Goal: Information Seeking & Learning: Learn about a topic

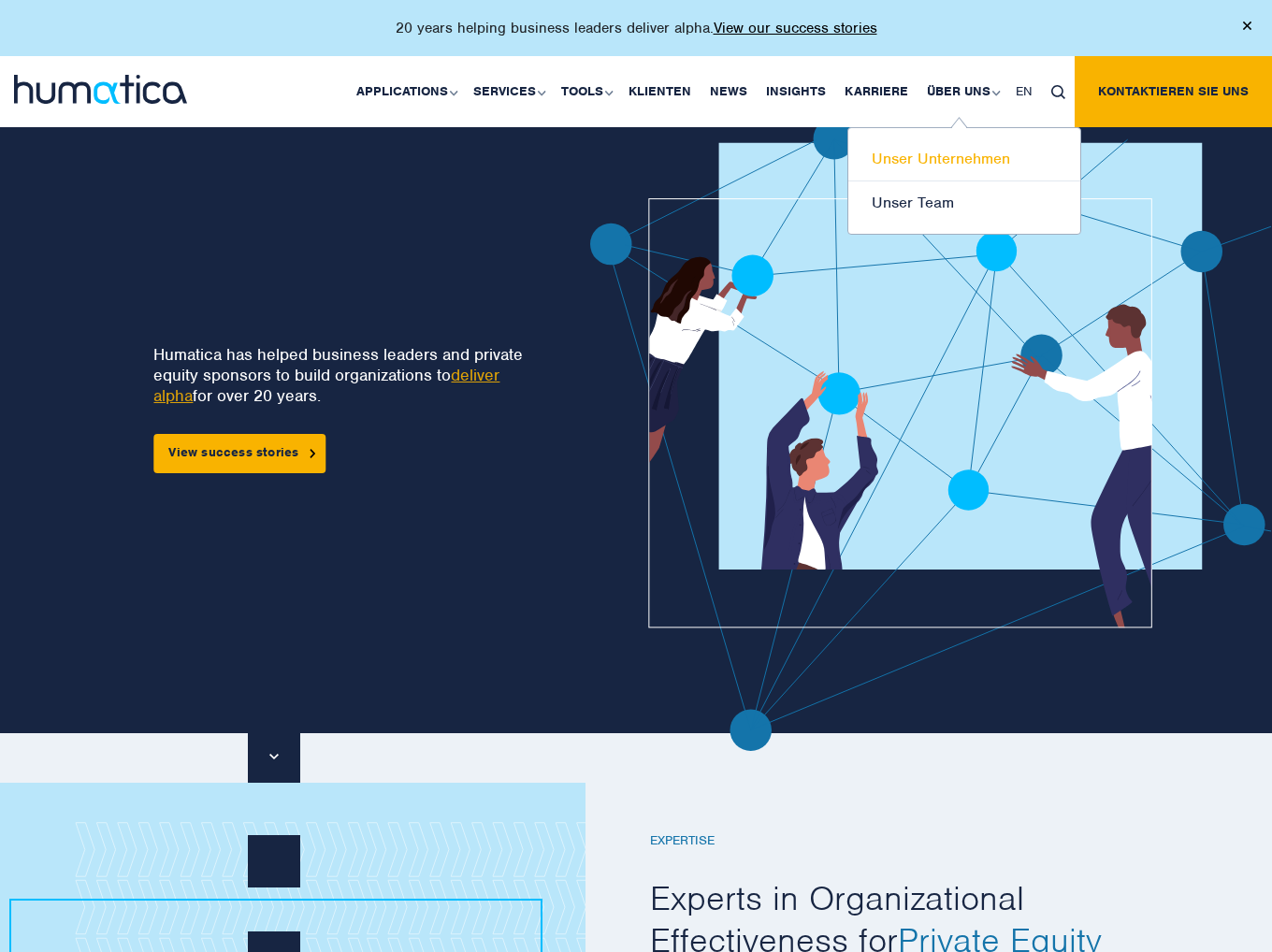
click at [914, 159] on link "Unser Unternehmen" at bounding box center [964, 159] width 232 height 44
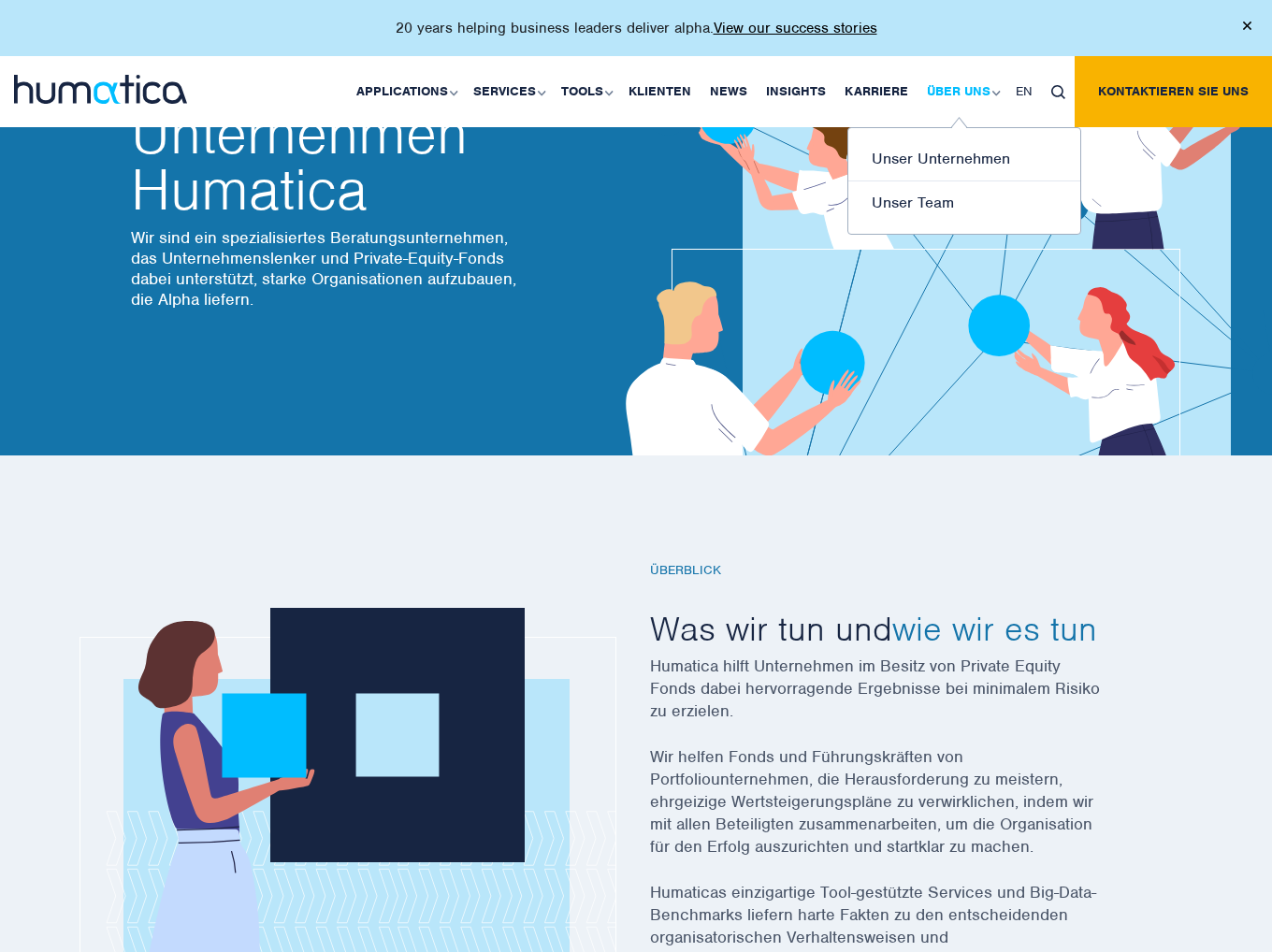
scroll to position [71, 0]
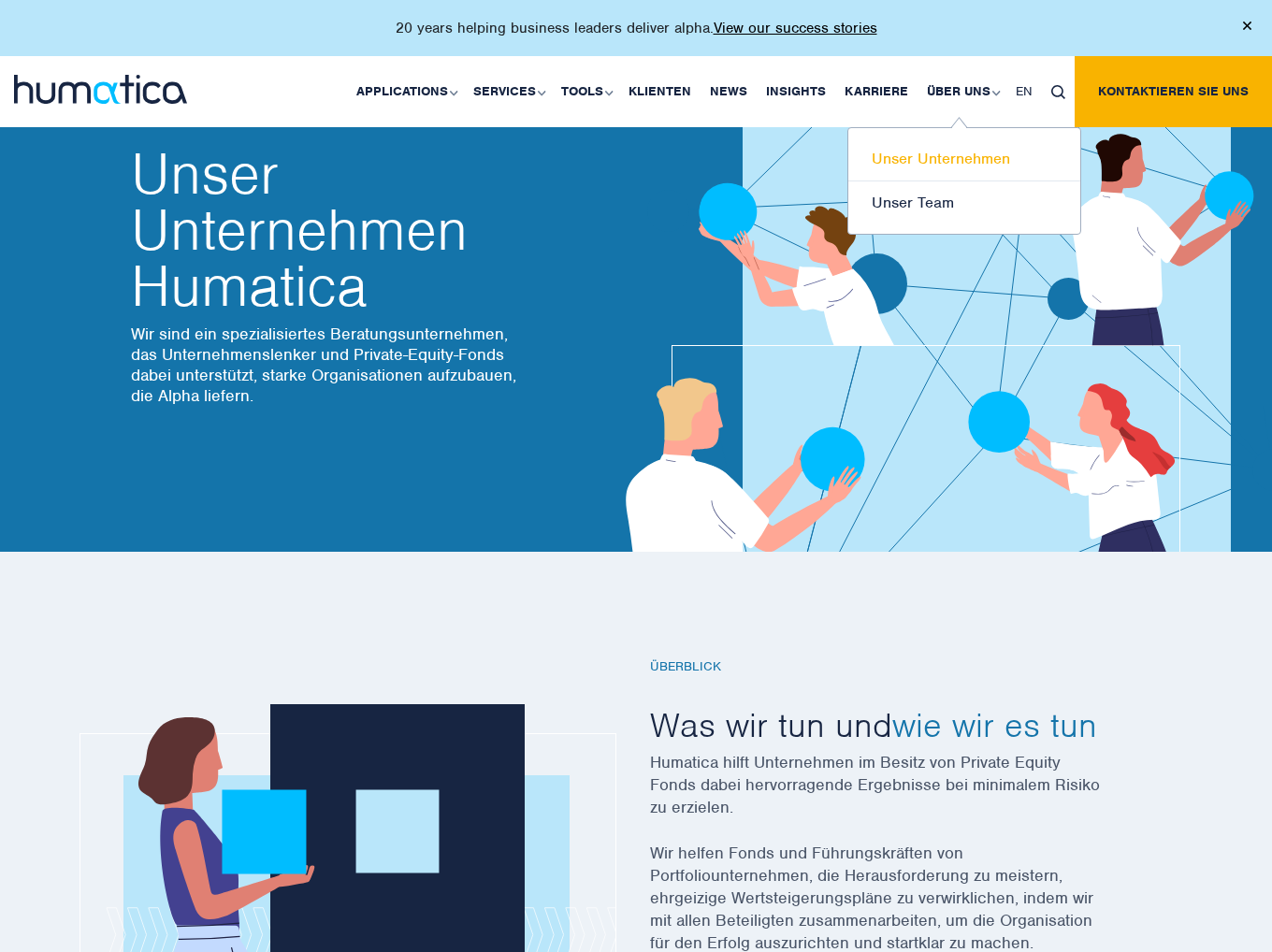
click at [932, 156] on link "Unser Unternehmen" at bounding box center [964, 159] width 232 height 44
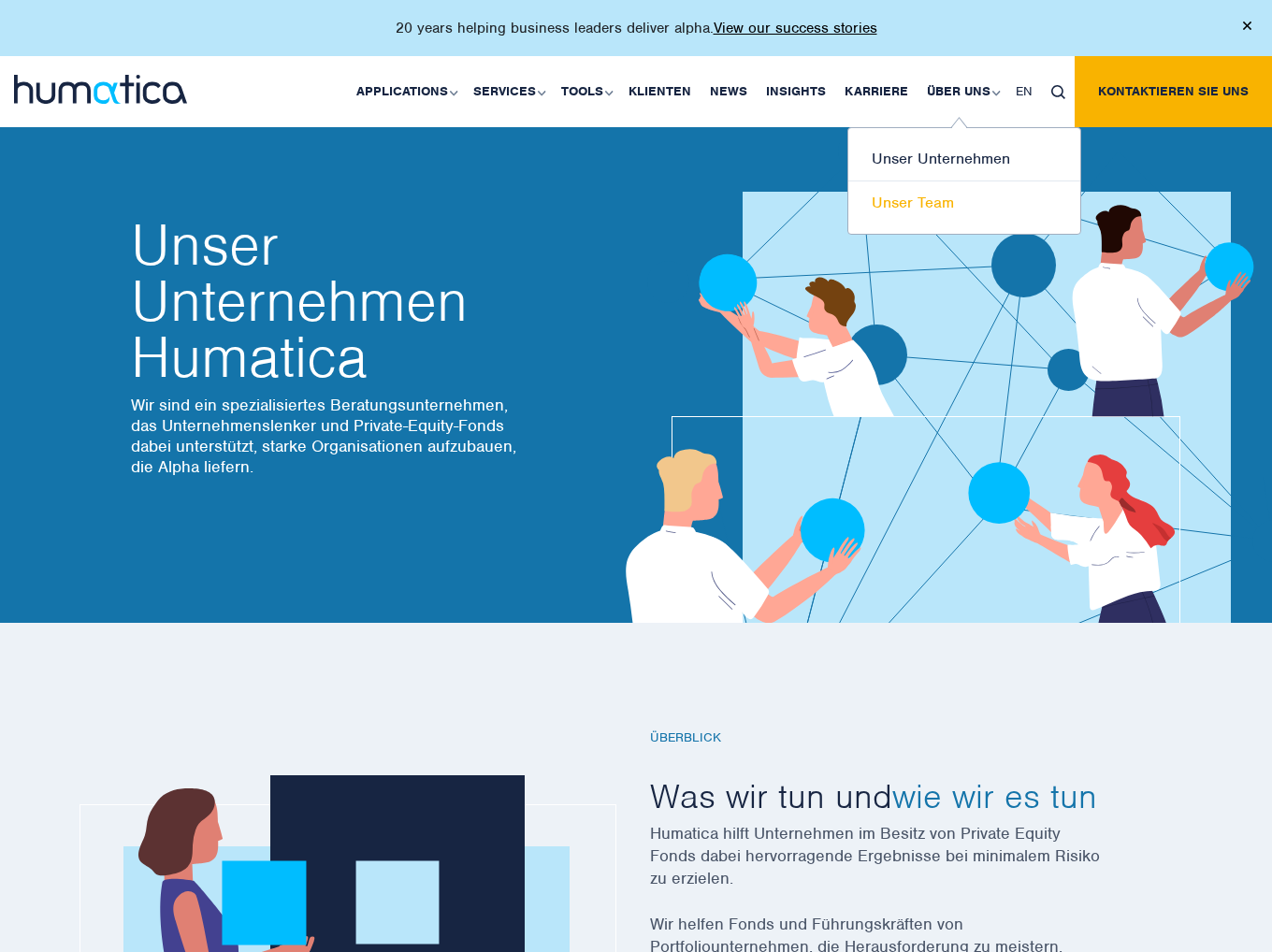
click at [936, 195] on link "Unser Team" at bounding box center [964, 202] width 232 height 43
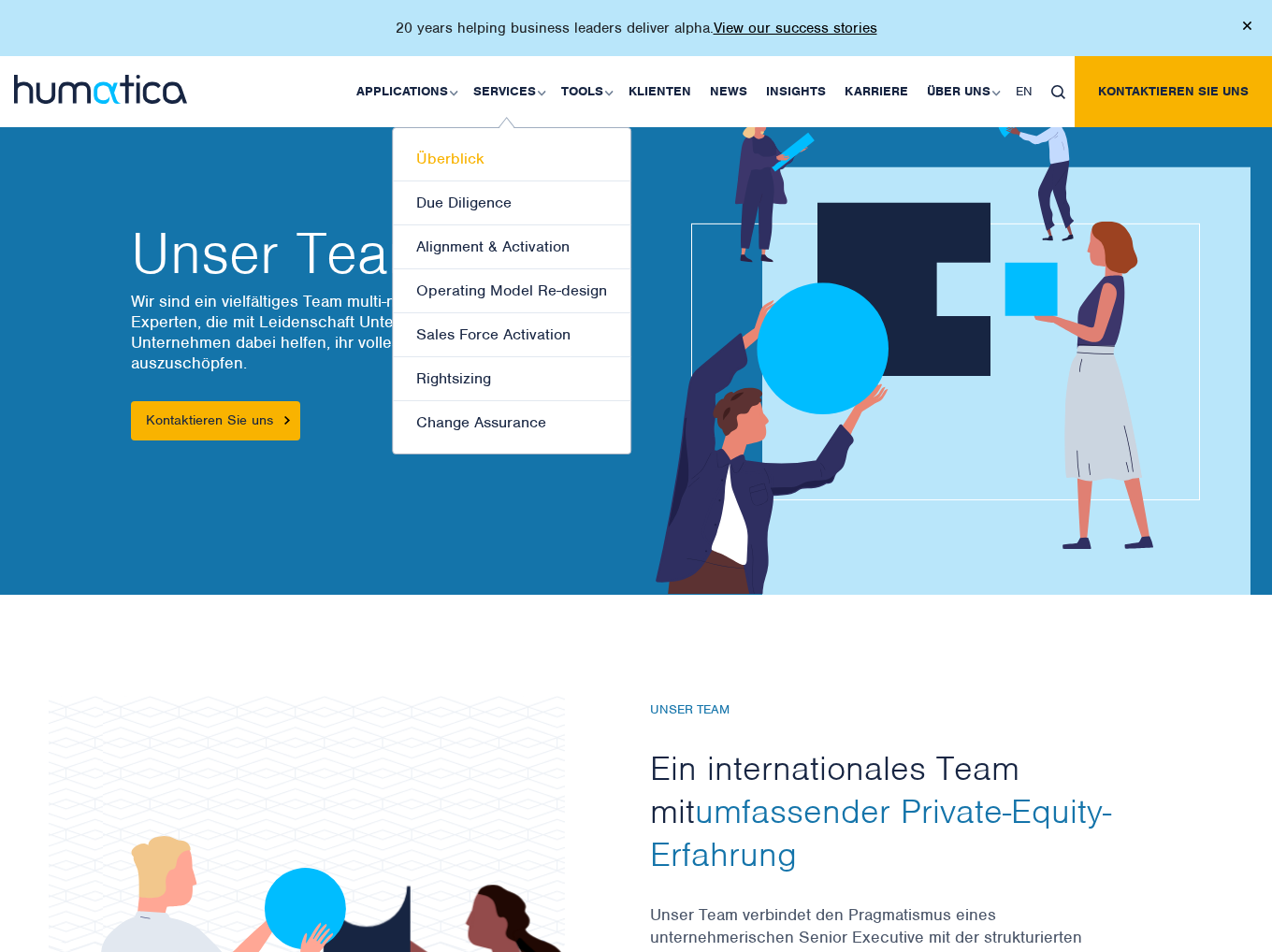
click at [478, 161] on link "Überblick" at bounding box center [512, 159] width 238 height 44
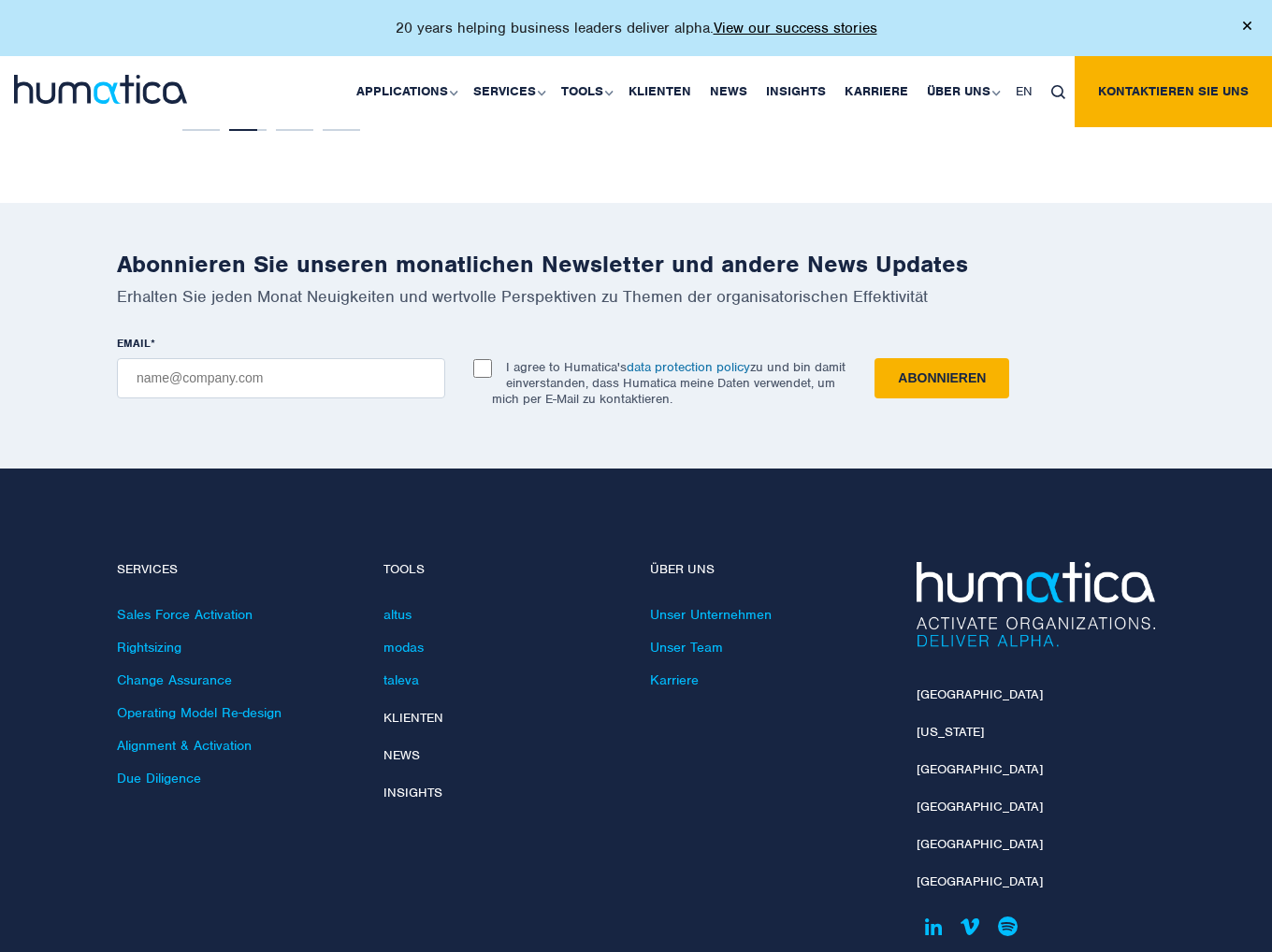
scroll to position [3787, 0]
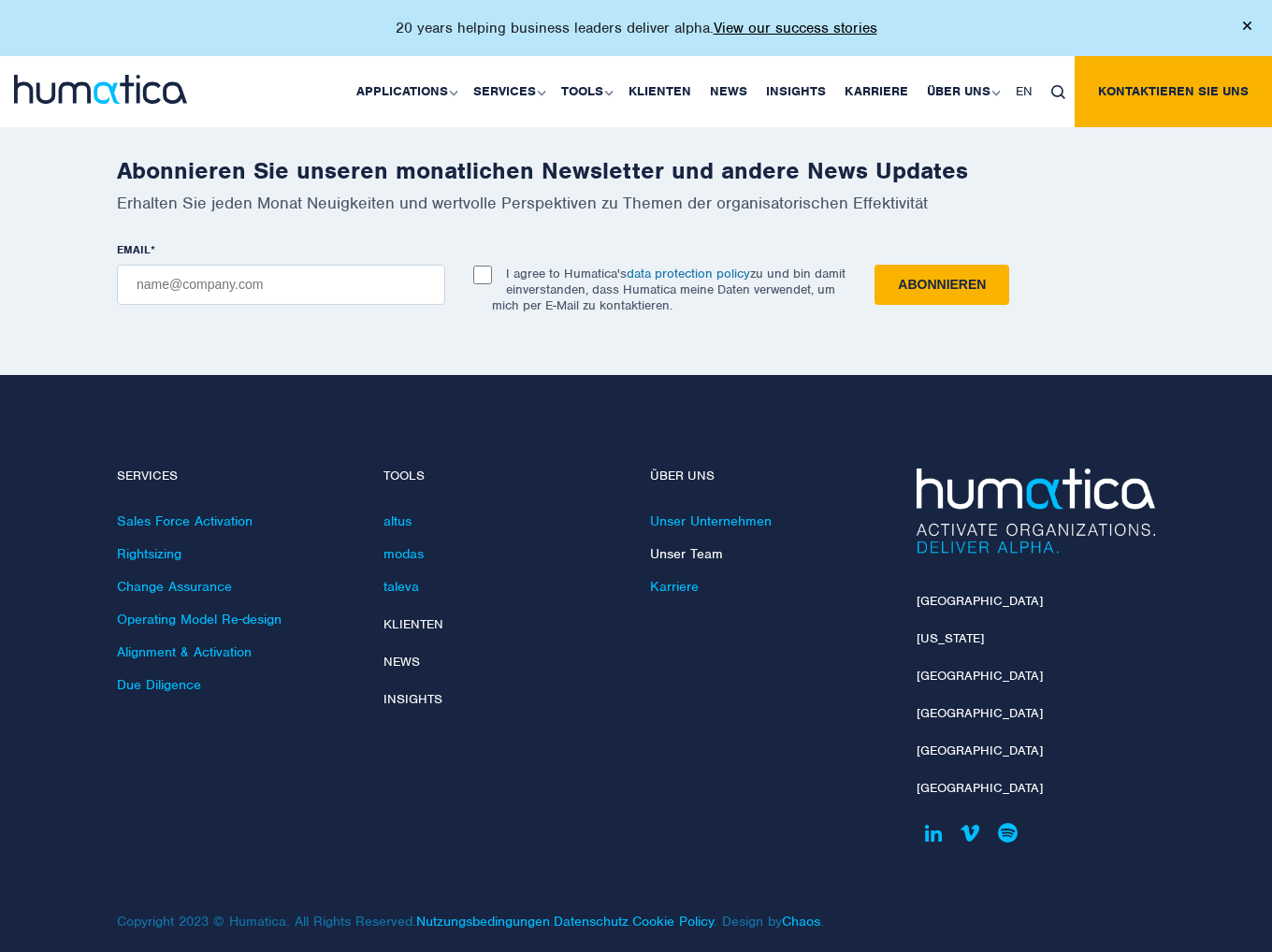
click at [686, 545] on link "Unser Team" at bounding box center [687, 553] width 73 height 17
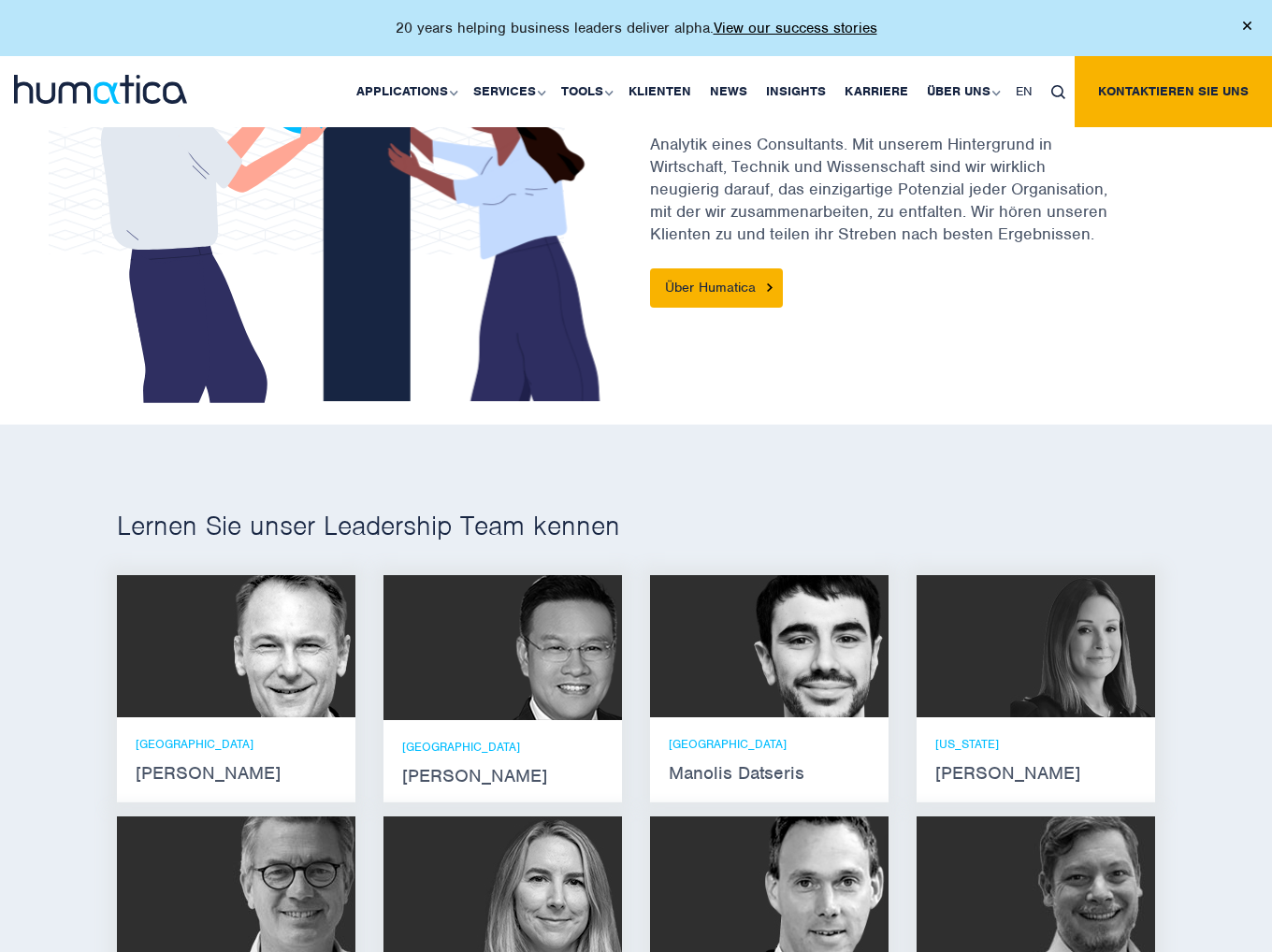
scroll to position [1122, 0]
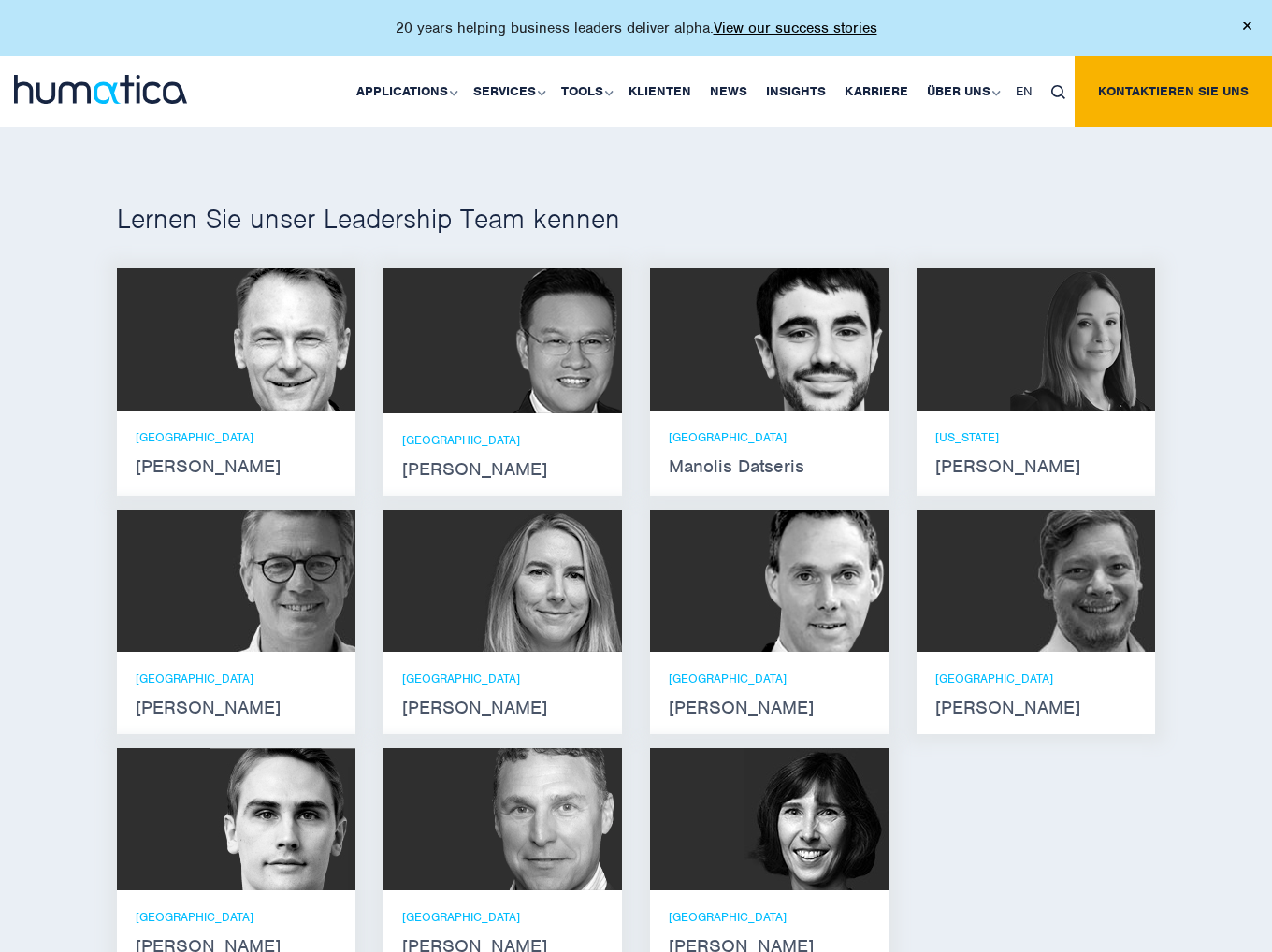
click at [1047, 619] on img at bounding box center [1082, 581] width 145 height 143
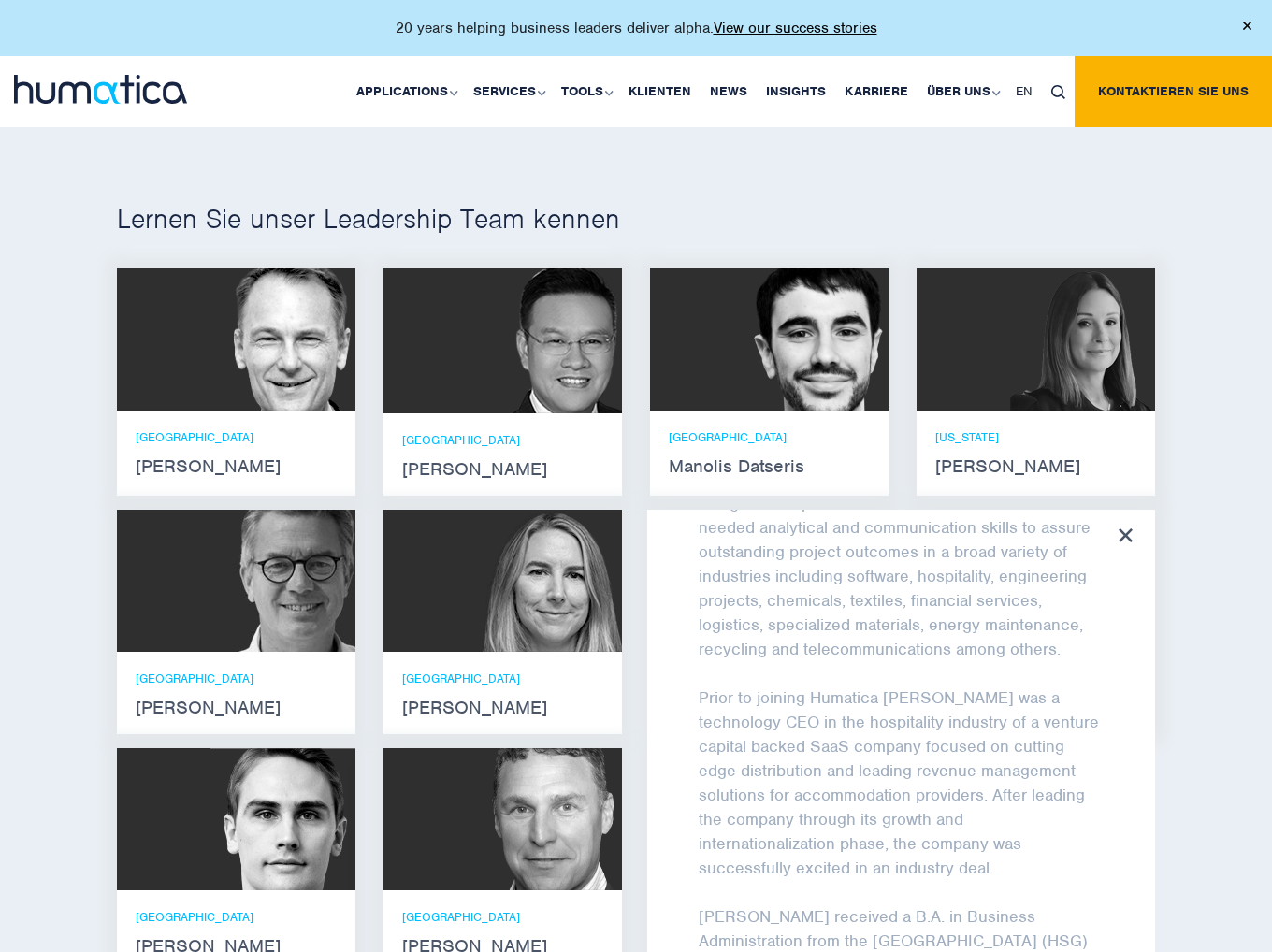
scroll to position [344, 0]
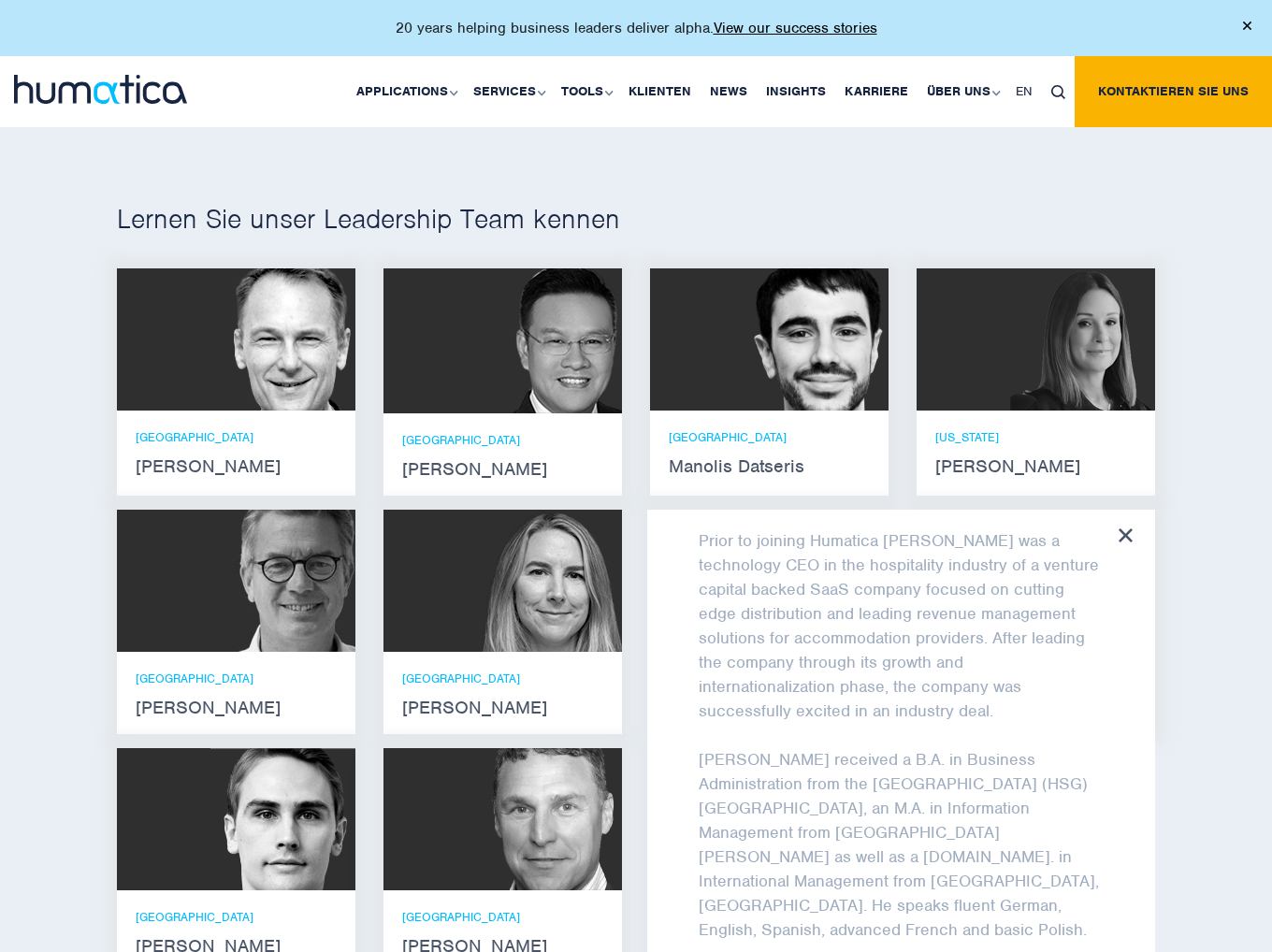
click at [1120, 542] on icon at bounding box center [1125, 535] width 14 height 14
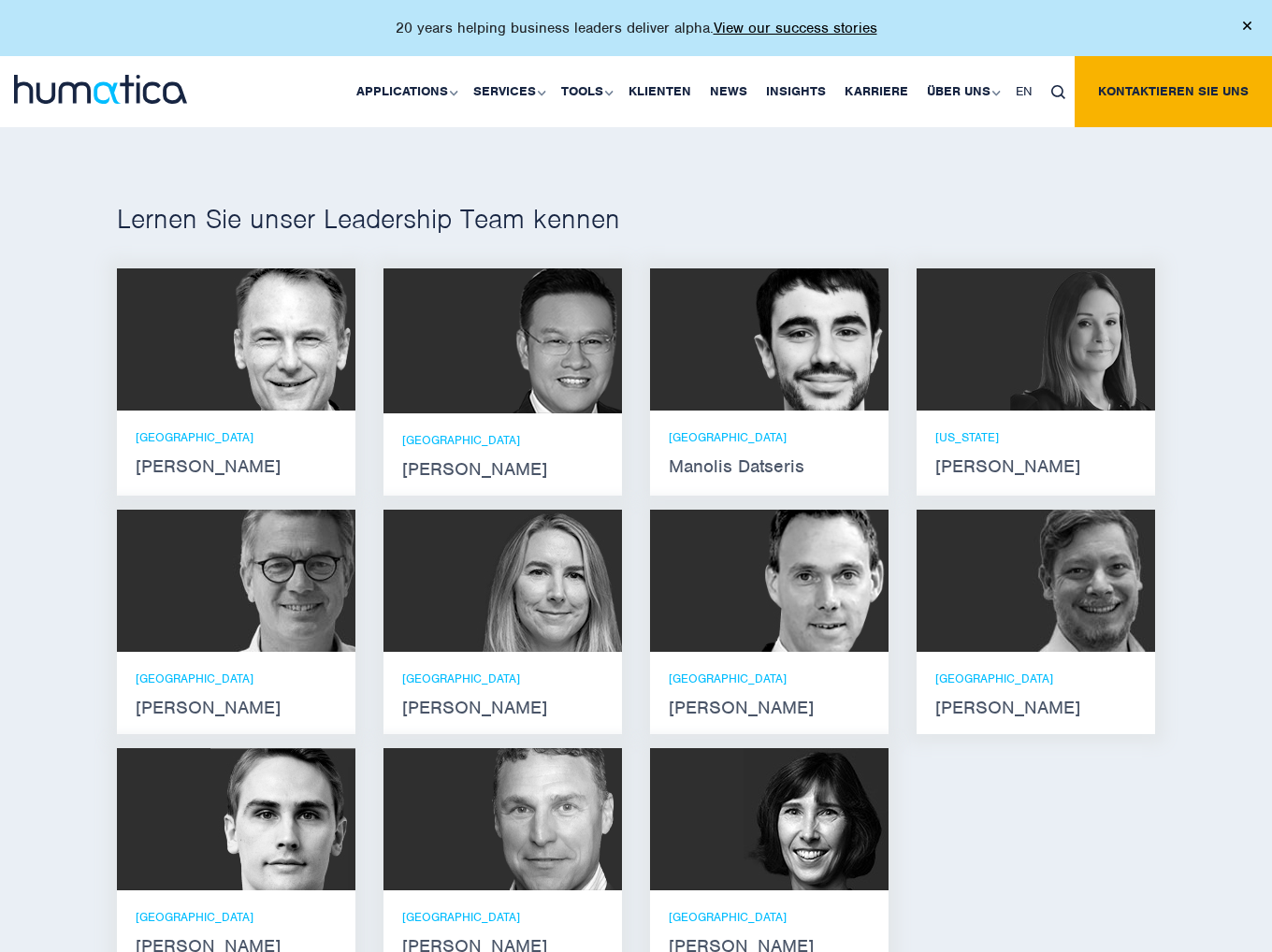
scroll to position [359, 0]
